Goal: Task Accomplishment & Management: Manage account settings

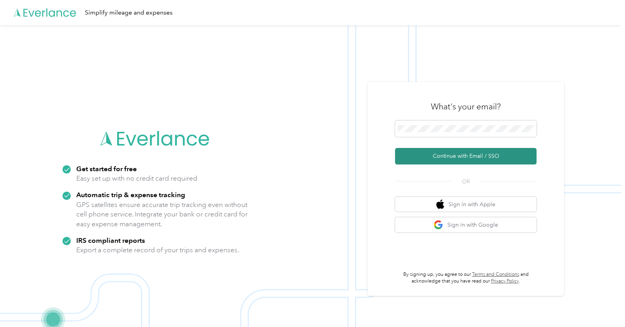
click at [467, 154] on button "Continue with Email / SSO" at bounding box center [465, 156] width 141 height 17
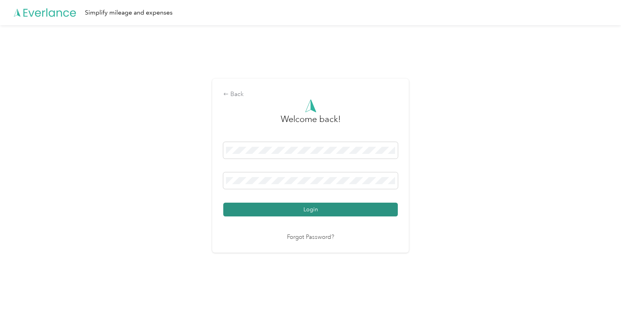
click at [316, 210] on button "Login" at bounding box center [310, 209] width 174 height 14
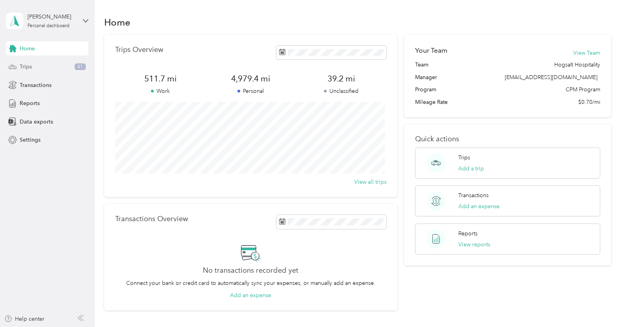
click at [32, 64] on div "Trips 61" at bounding box center [47, 67] width 83 height 14
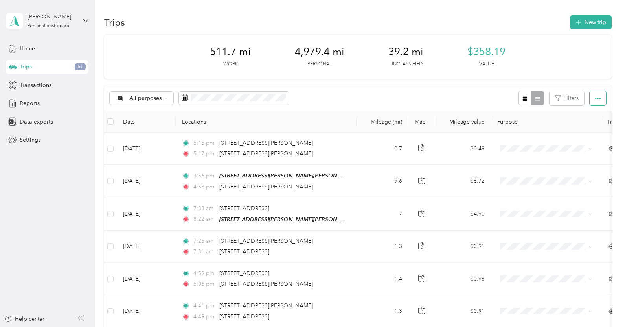
click at [591, 98] on button "button" at bounding box center [598, 98] width 17 height 15
click at [591, 122] on li "Export" at bounding box center [587, 127] width 33 height 14
click at [596, 125] on div "Export" at bounding box center [587, 127] width 22 height 8
click at [580, 125] on span "Export" at bounding box center [584, 126] width 17 height 7
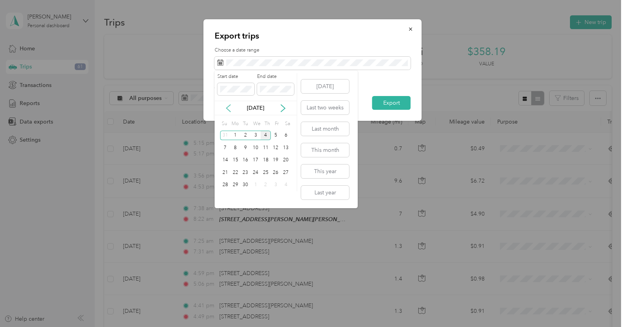
click at [229, 105] on icon at bounding box center [228, 108] width 4 height 7
click at [266, 182] on div "31" at bounding box center [266, 185] width 10 height 10
click at [226, 108] on icon at bounding box center [228, 108] width 4 height 7
click at [284, 108] on icon at bounding box center [283, 108] width 8 height 8
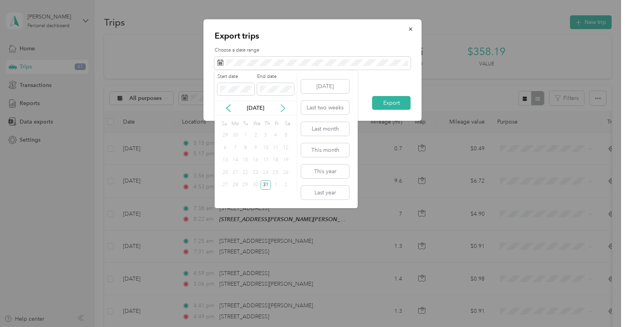
click at [284, 108] on icon at bounding box center [283, 108] width 8 height 8
click at [255, 184] on div "27" at bounding box center [255, 185] width 10 height 10
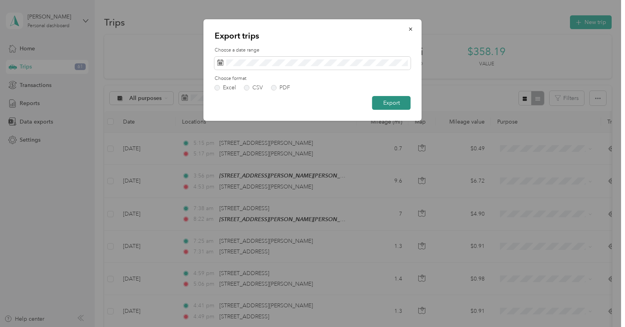
click at [387, 103] on button "Export" at bounding box center [391, 103] width 39 height 14
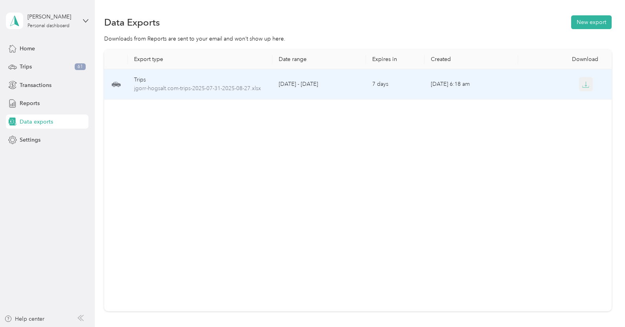
click at [588, 84] on button "button" at bounding box center [586, 84] width 14 height 14
